Goal: Task Accomplishment & Management: Use online tool/utility

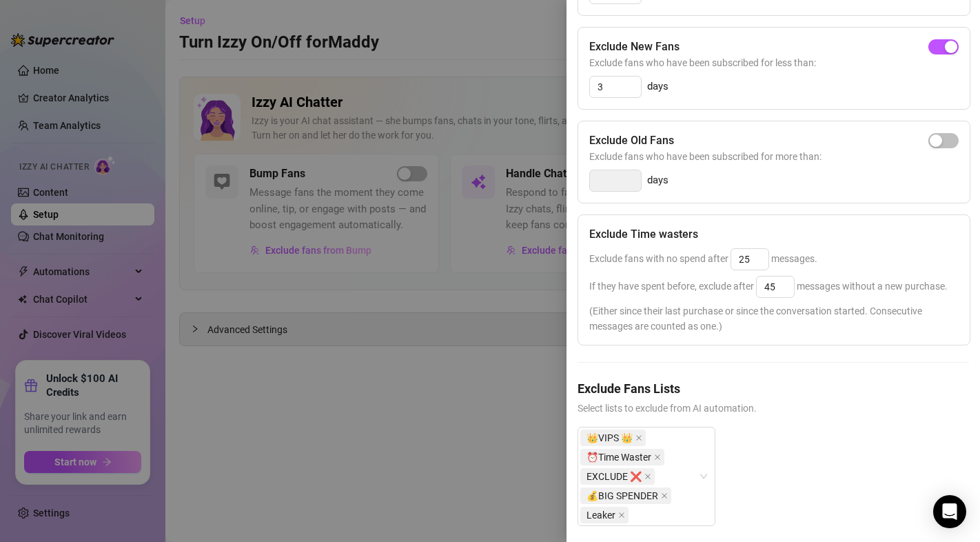
scroll to position [270, 0]
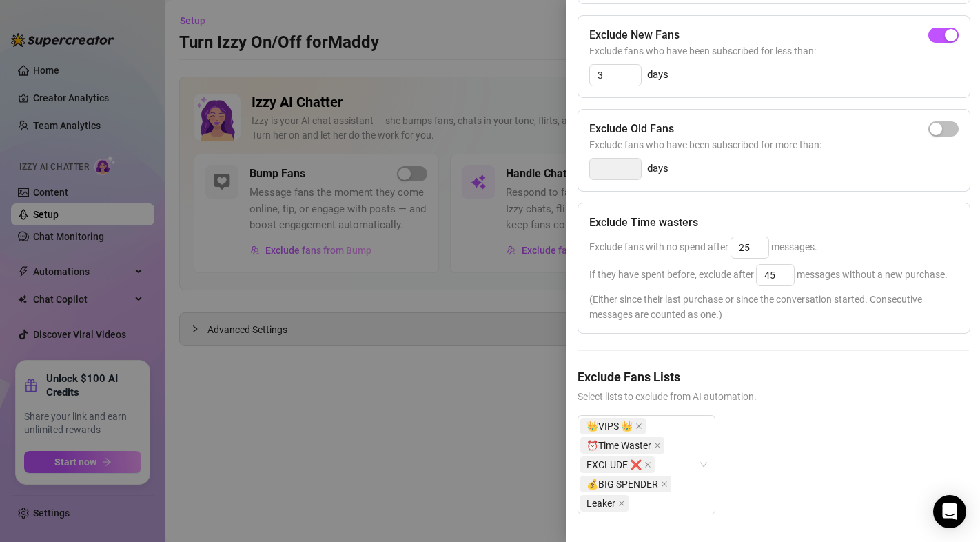
click at [533, 347] on div at bounding box center [490, 271] width 980 height 542
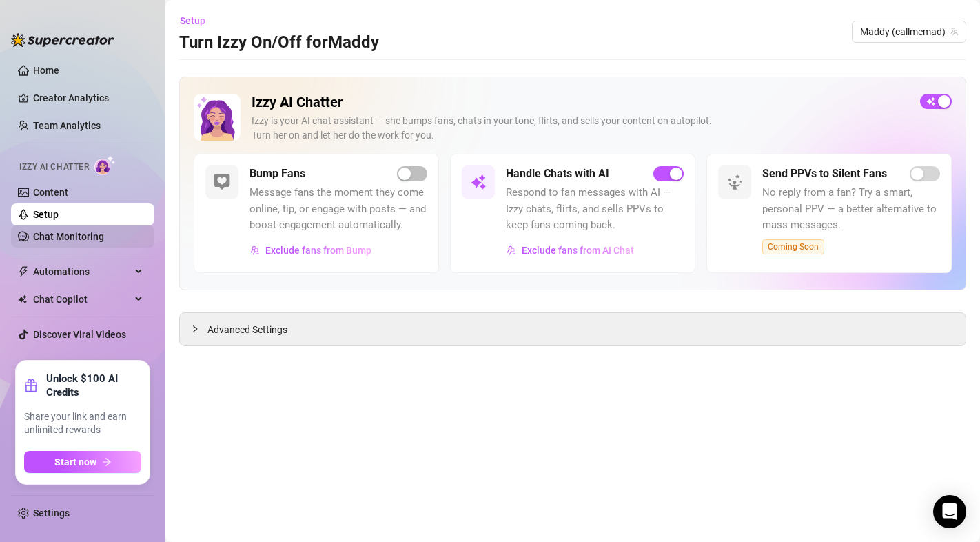
click at [94, 242] on link "Chat Monitoring" at bounding box center [68, 236] width 71 height 11
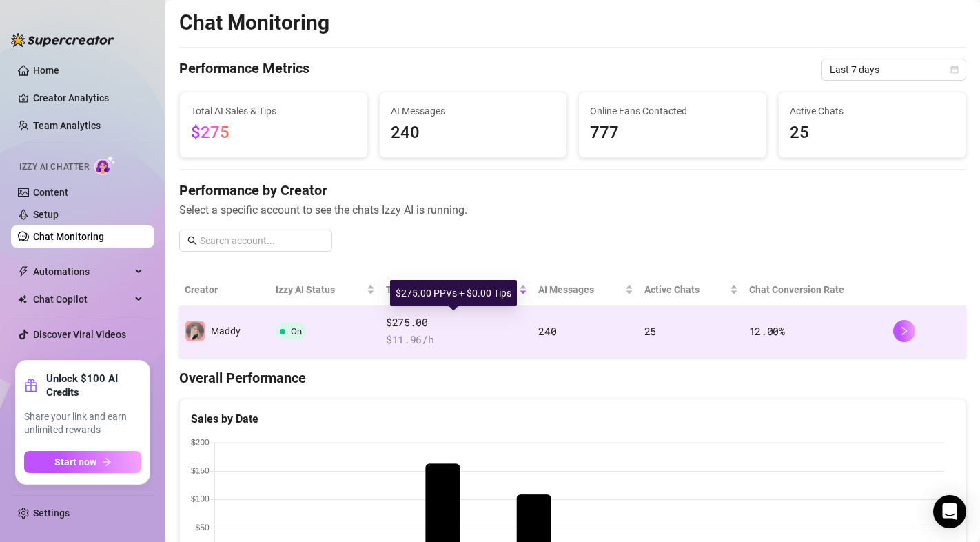
click at [397, 330] on span "$275.00" at bounding box center [456, 322] width 141 height 17
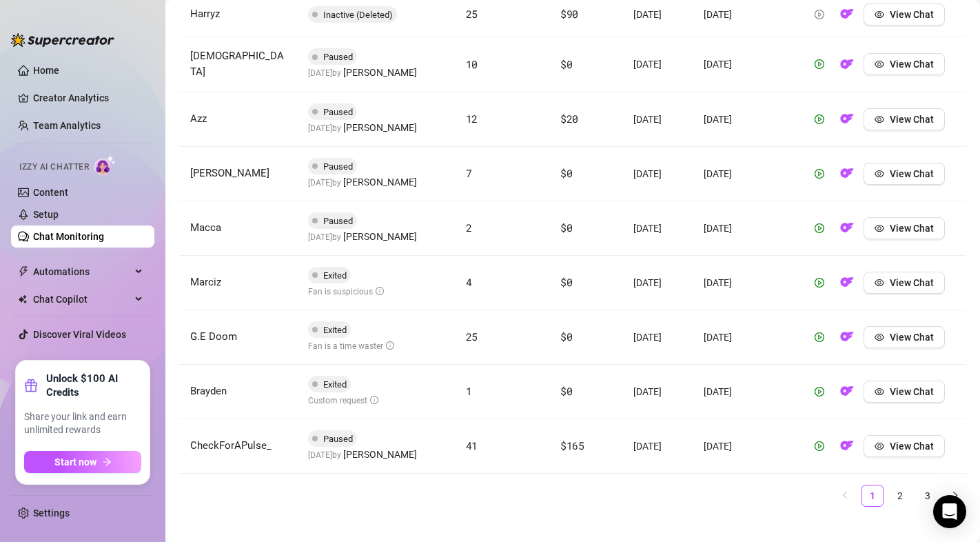
scroll to position [629, 0]
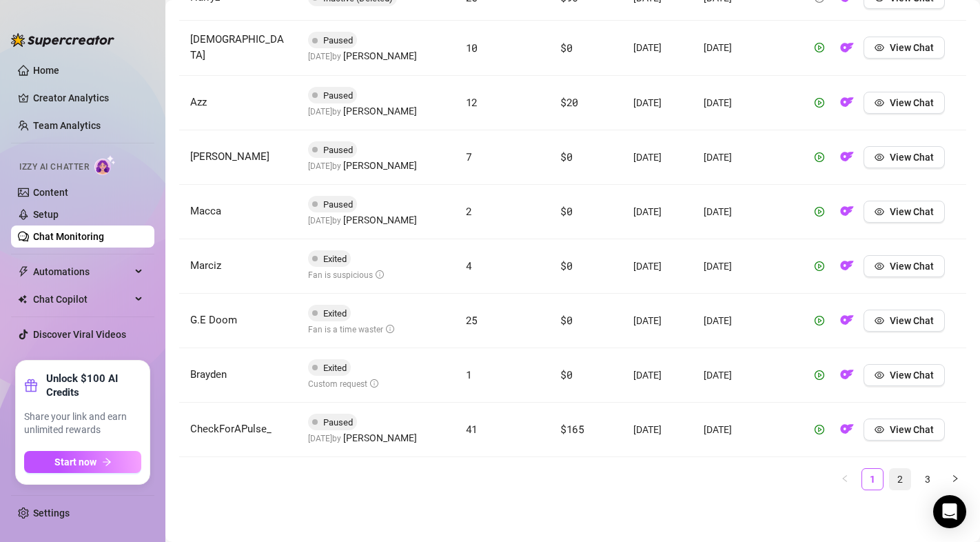
click at [890, 479] on link "2" at bounding box center [900, 479] width 21 height 21
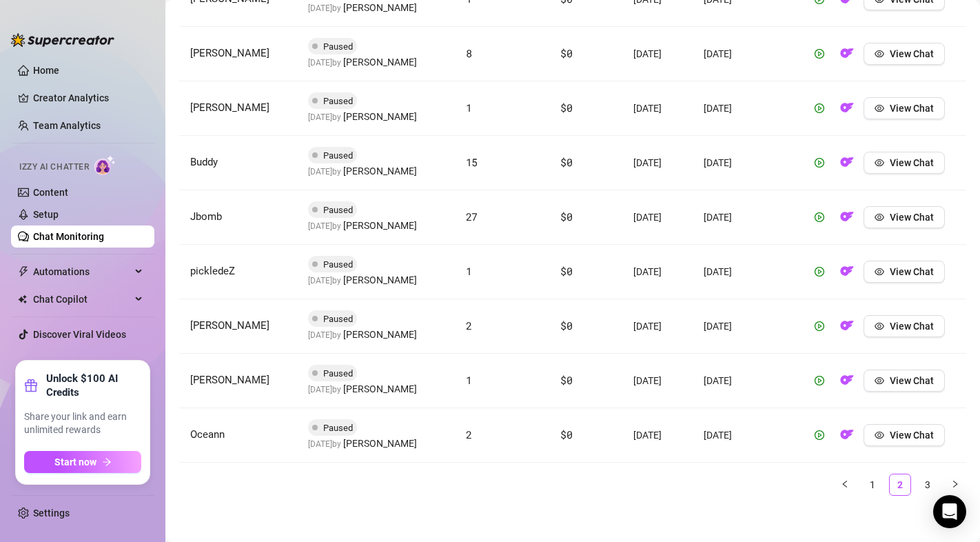
scroll to position [639, 0]
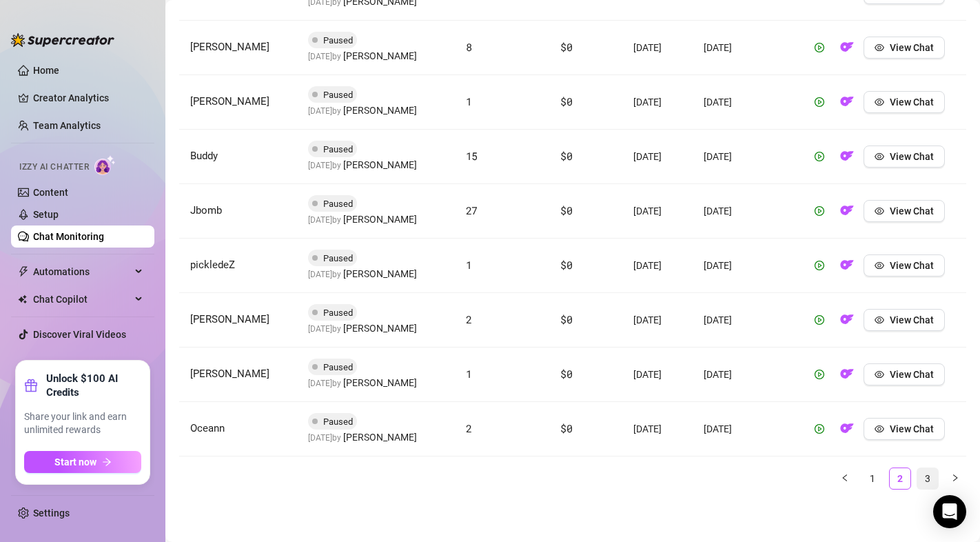
click at [920, 483] on link "3" at bounding box center [928, 478] width 21 height 21
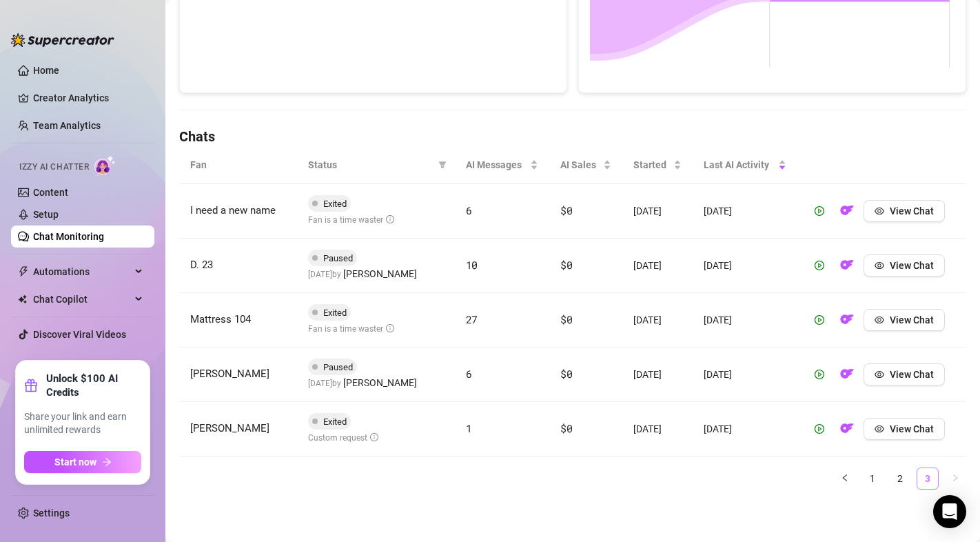
scroll to position [367, 0]
click at [862, 483] on link "1" at bounding box center [872, 478] width 21 height 21
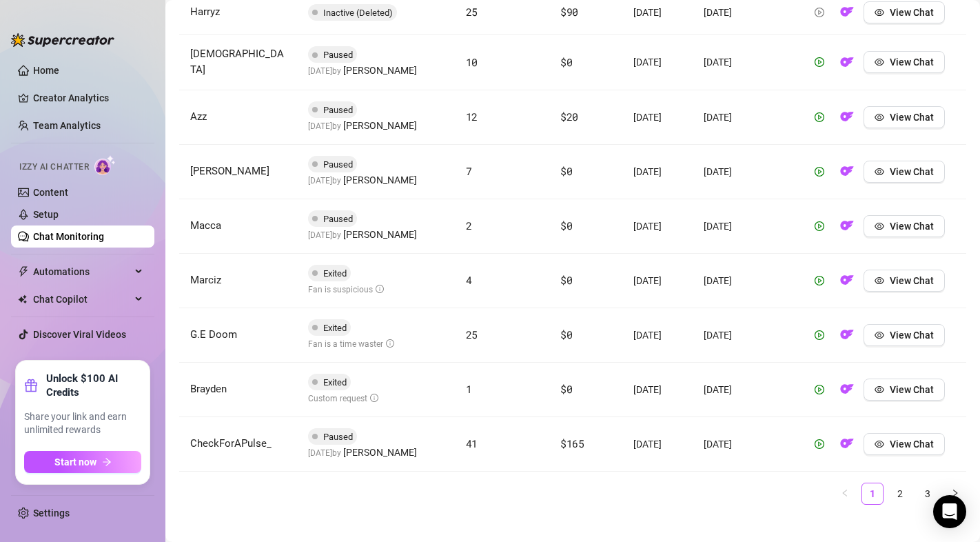
scroll to position [629, 0]
